Goal: Obtain resource: Download file/media

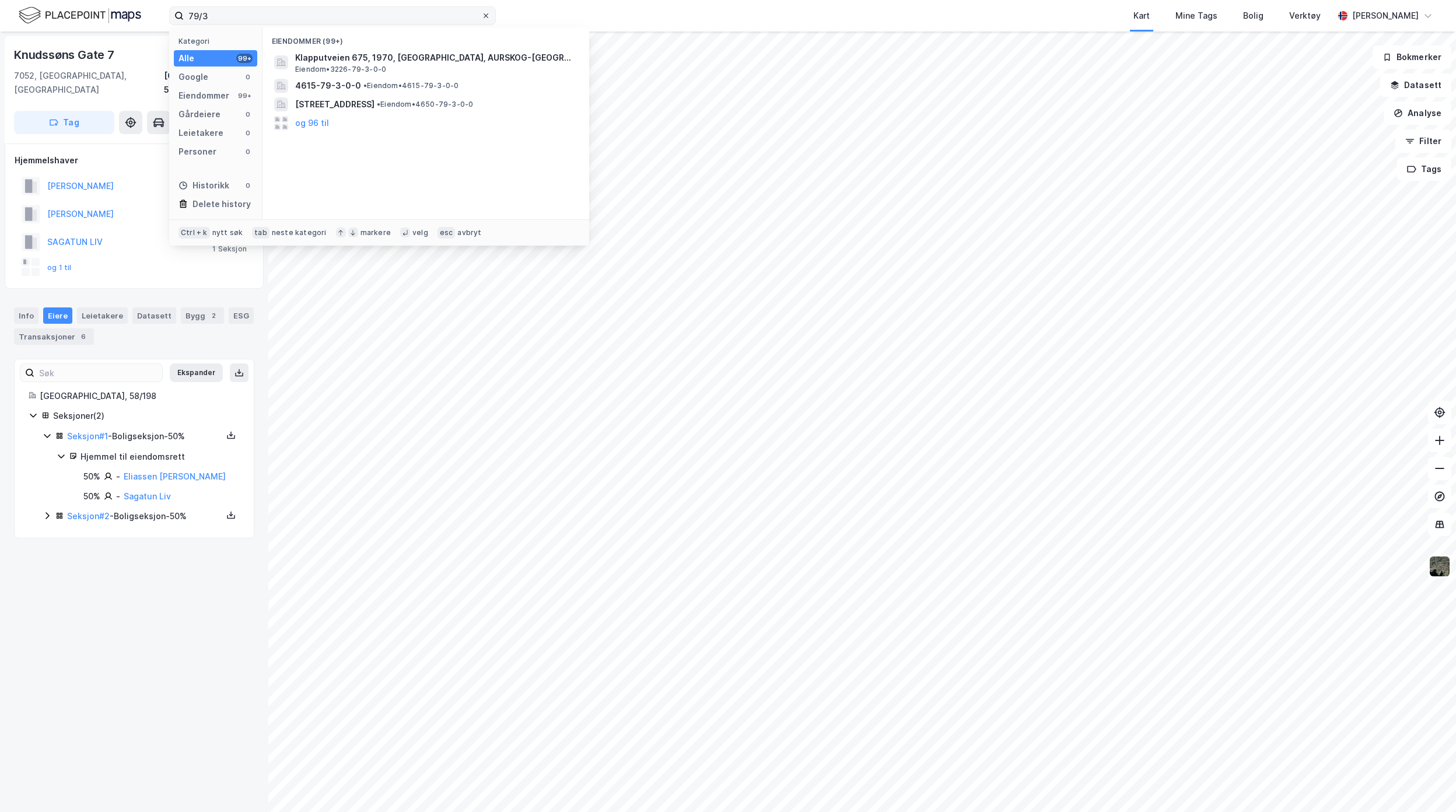
click at [483, 15] on icon at bounding box center [486, 16] width 7 height 7
click at [481, 15] on input "79/3" at bounding box center [332, 16] width 297 height 18
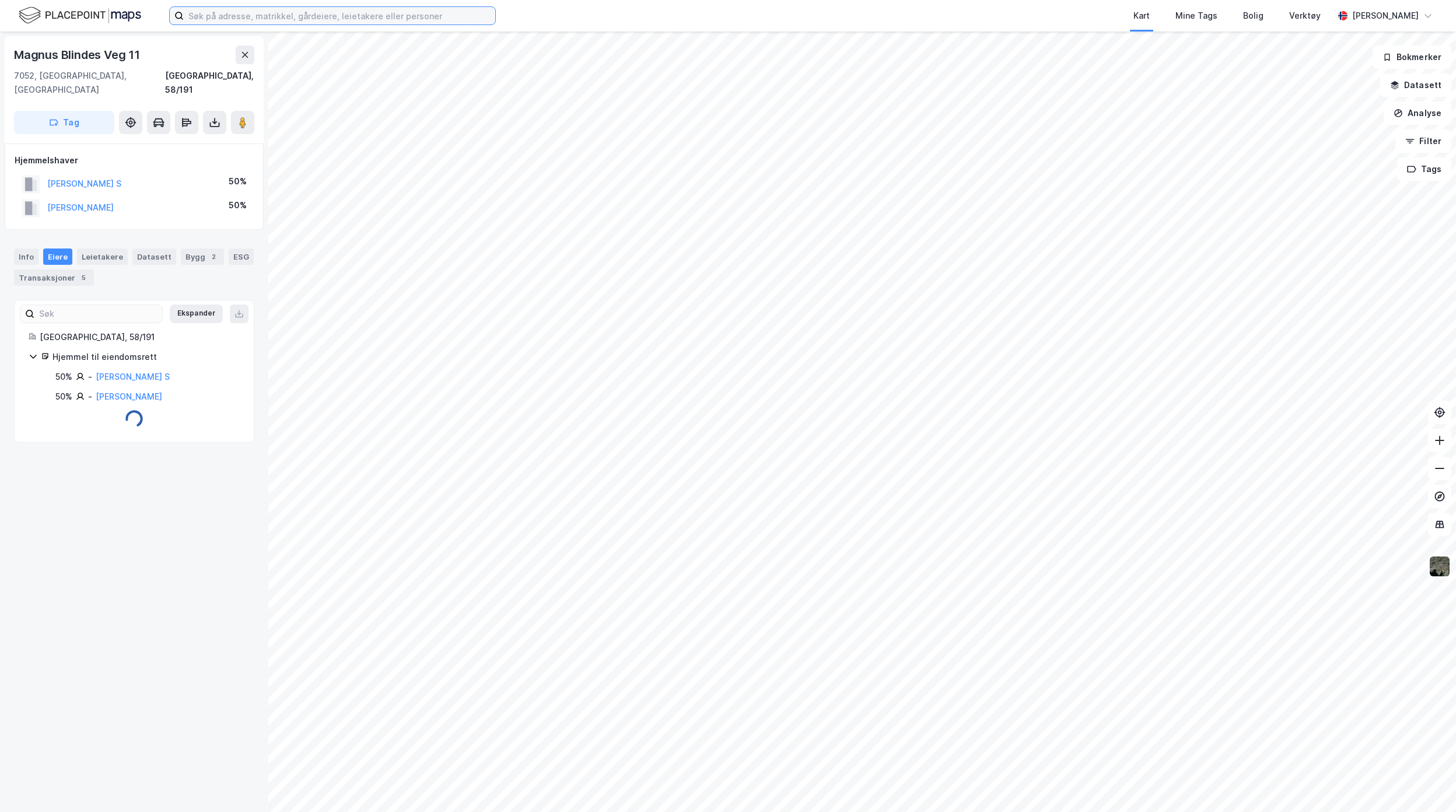
click at [239, 12] on input at bounding box center [340, 16] width 312 height 18
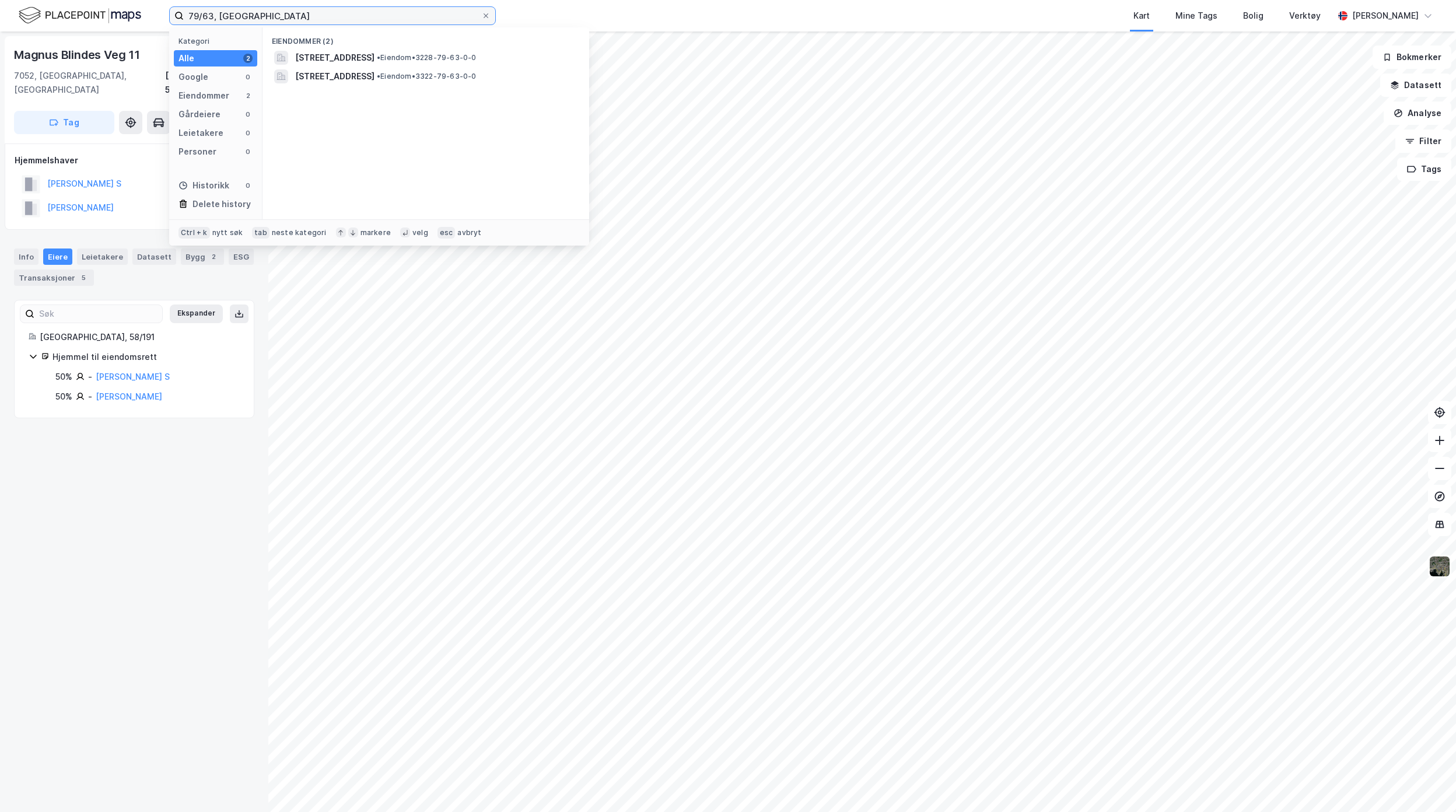
type input "79/63, [GEOGRAPHIC_DATA]"
click at [340, 55] on span "[STREET_ADDRESS]" at bounding box center [334, 57] width 79 height 14
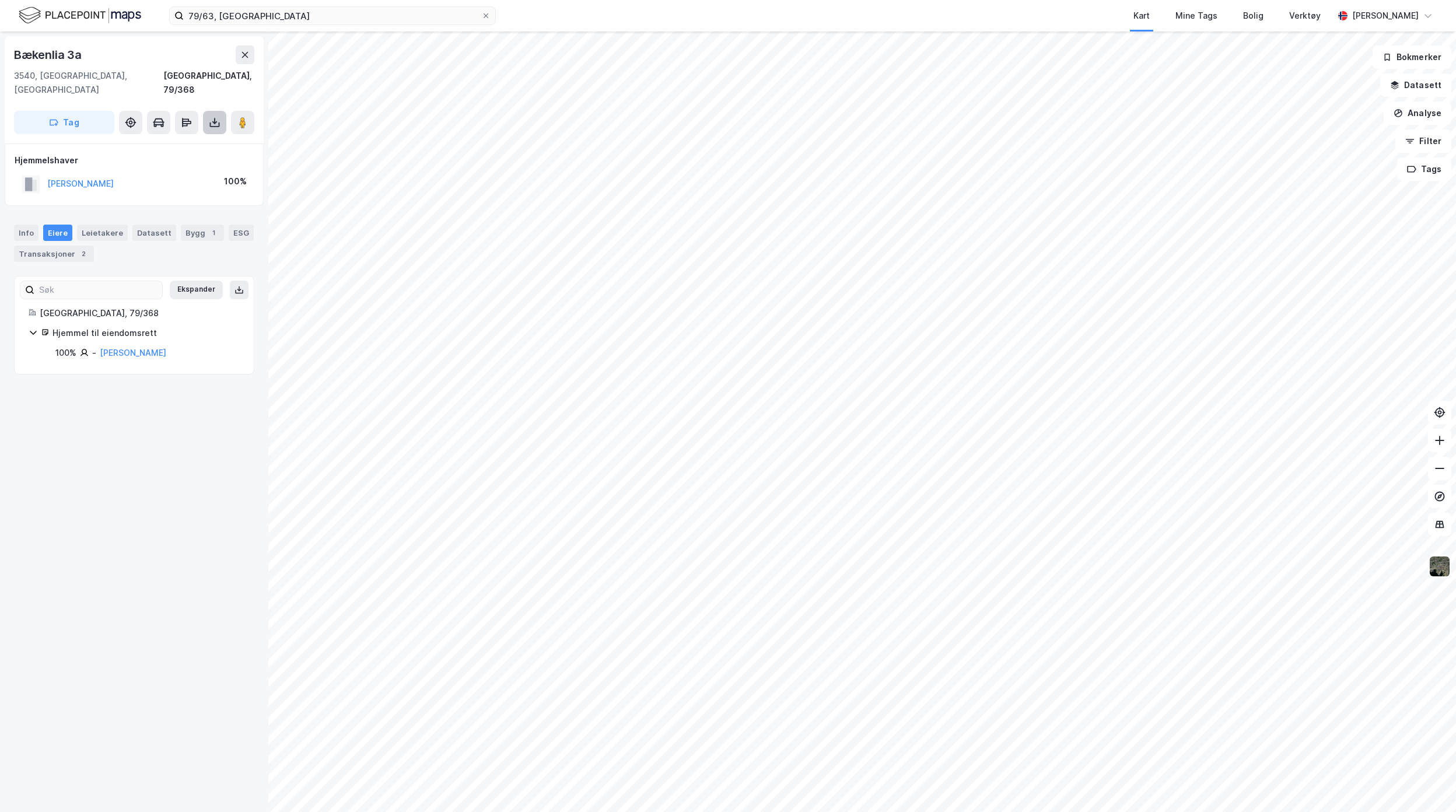
drag, startPoint x: 216, startPoint y: 102, endPoint x: 217, endPoint y: 118, distance: 16.0
click at [217, 117] on icon at bounding box center [214, 122] width 11 height 11
click at [206, 137] on div "Last ned grunnbok" at bounding box center [164, 146] width 124 height 19
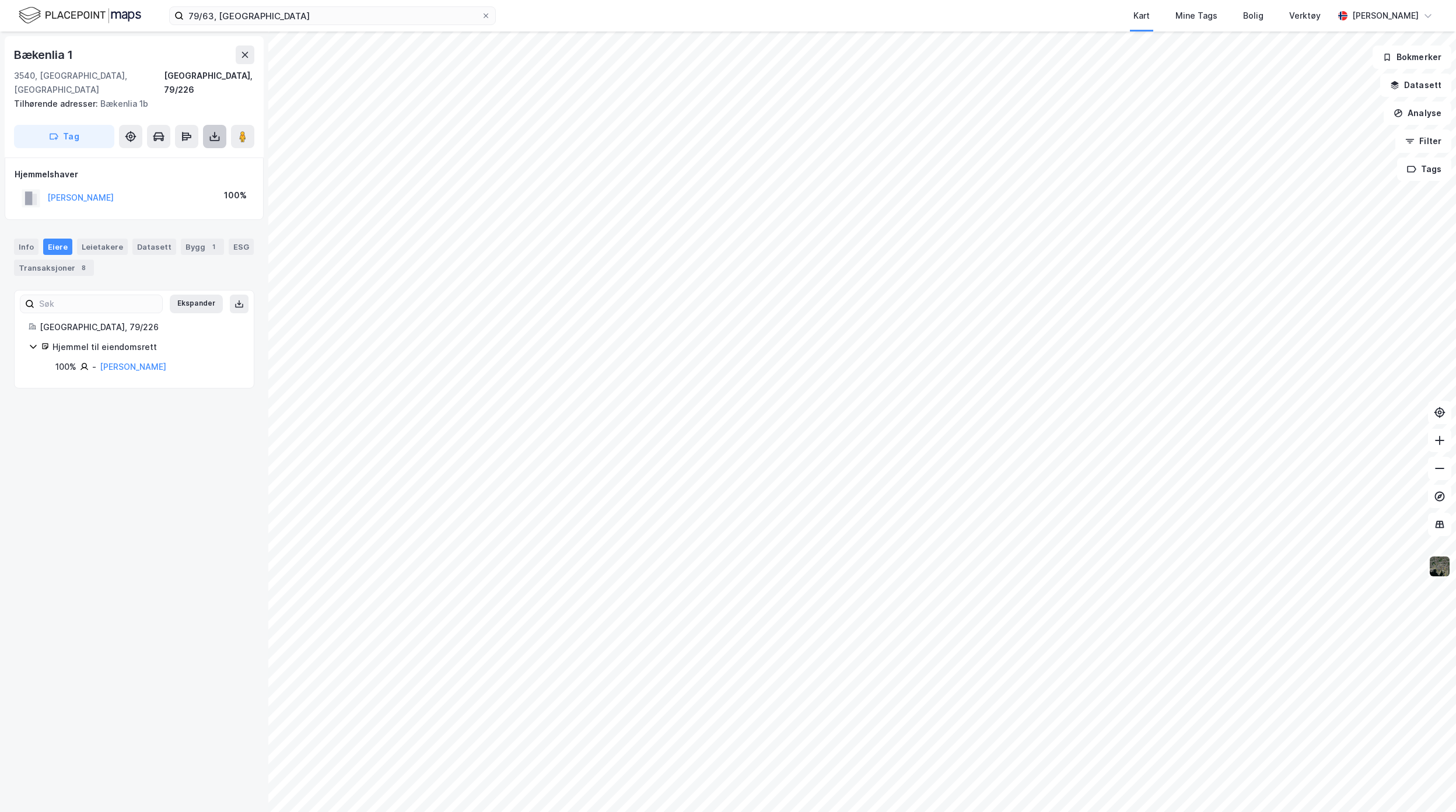
click at [215, 128] on button at bounding box center [214, 137] width 24 height 24
click at [166, 155] on div "Last ned grunnbok" at bounding box center [157, 160] width 68 height 9
